Goal: Find specific page/section: Find specific page/section

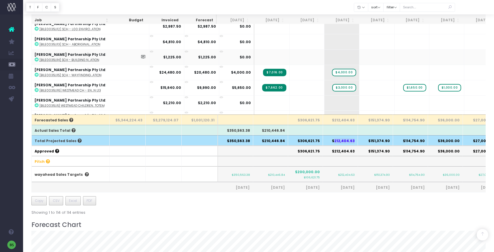
scroll to position [157, 0]
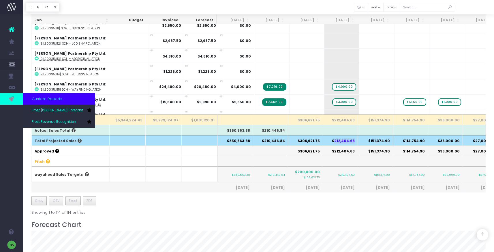
click at [15, 97] on link at bounding box center [11, 99] width 23 height 12
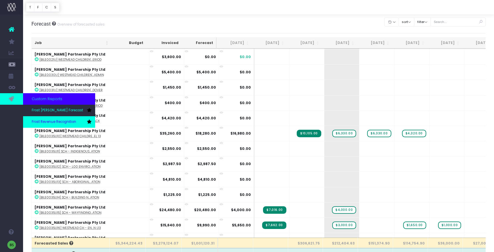
click at [41, 121] on span "Frost Revenue Recognition" at bounding box center [54, 122] width 44 height 5
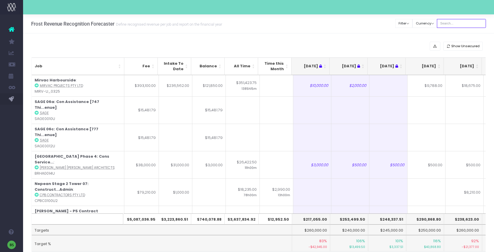
click at [469, 22] on input "text" at bounding box center [461, 23] width 49 height 9
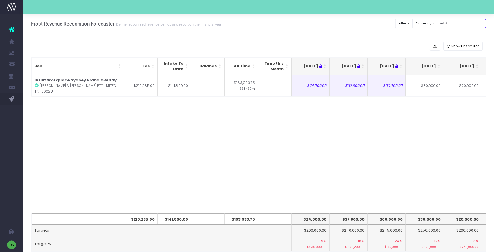
type input "intuit"
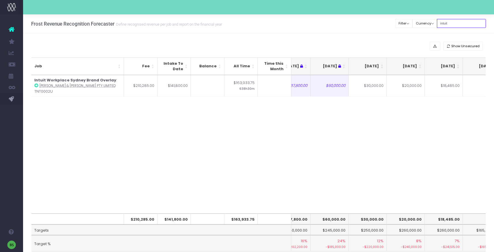
scroll to position [0, 87]
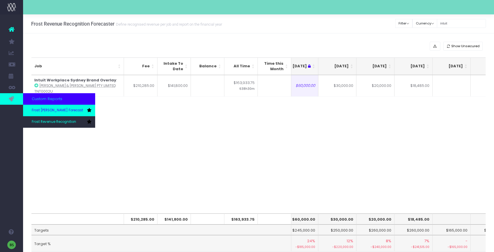
click at [47, 112] on span "Frost [PERSON_NAME] Forecast" at bounding box center [57, 110] width 51 height 5
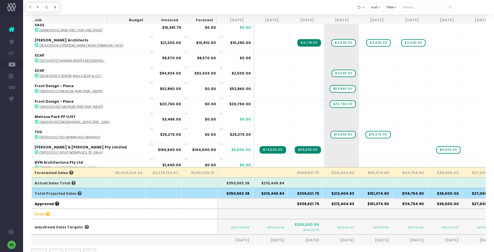
scroll to position [1584, 0]
